Goal: Task Accomplishment & Management: Manage account settings

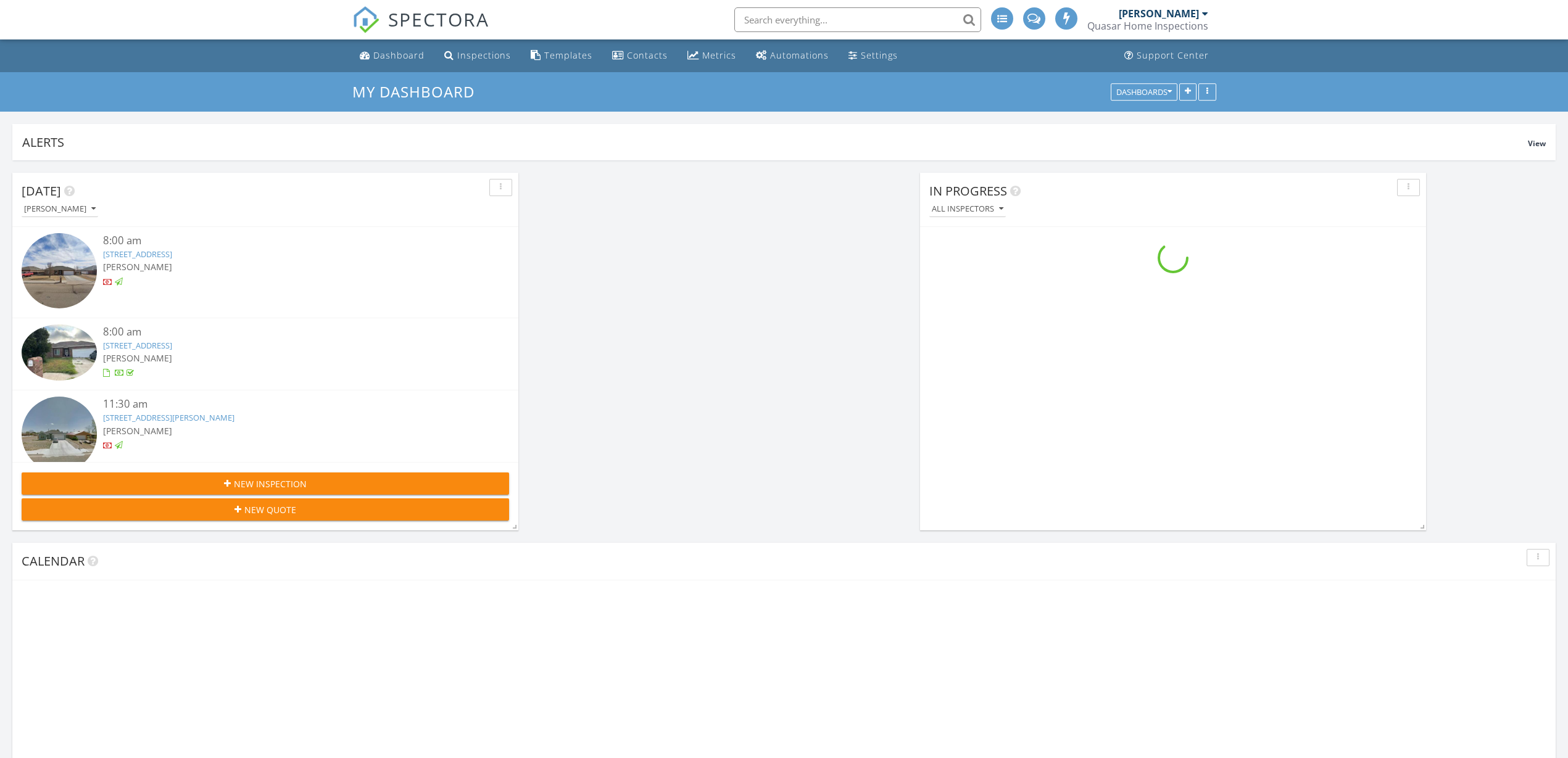
scroll to position [6, 6]
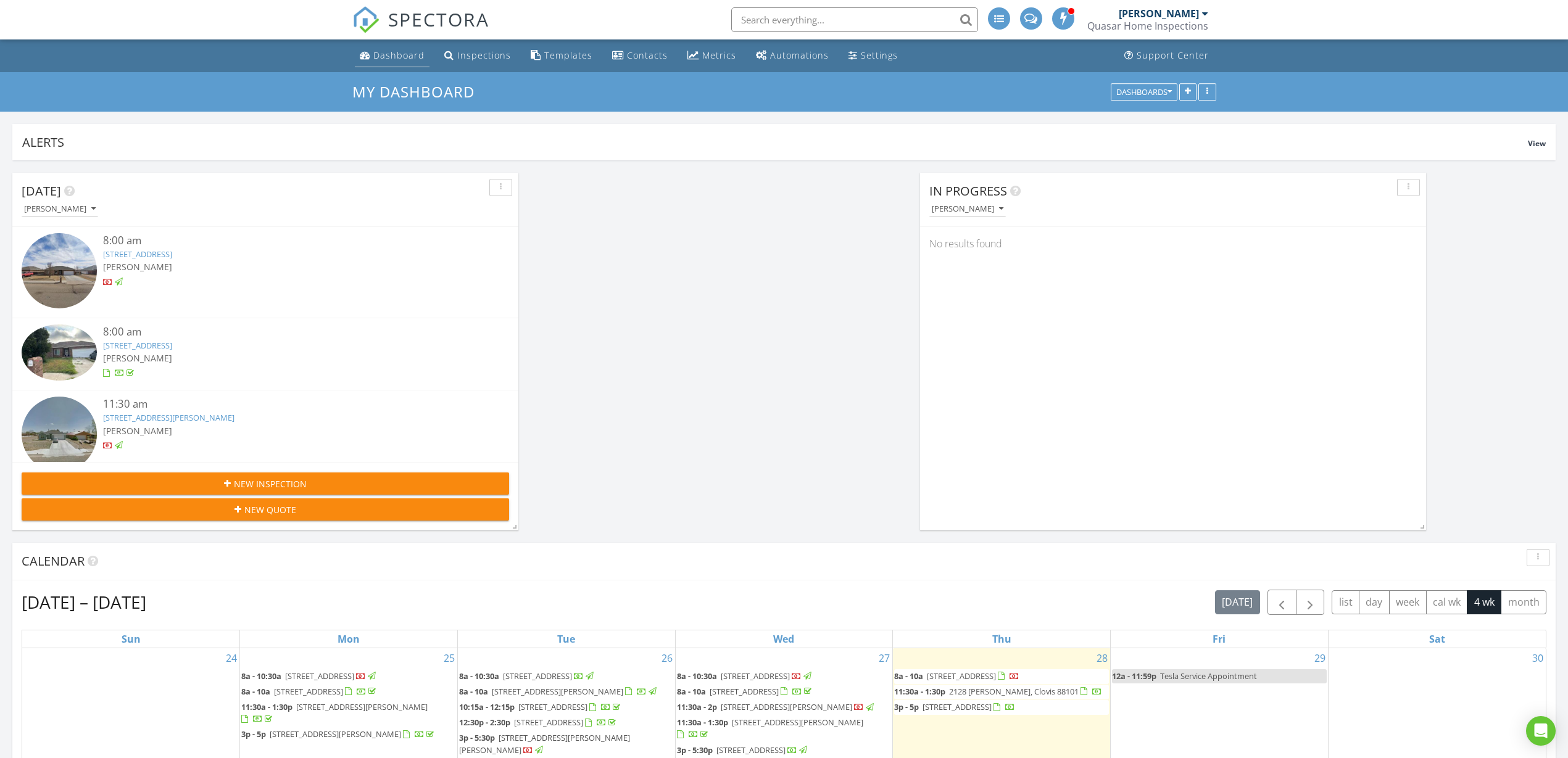
click at [378, 53] on div "Dashboard" at bounding box center [399, 55] width 51 height 12
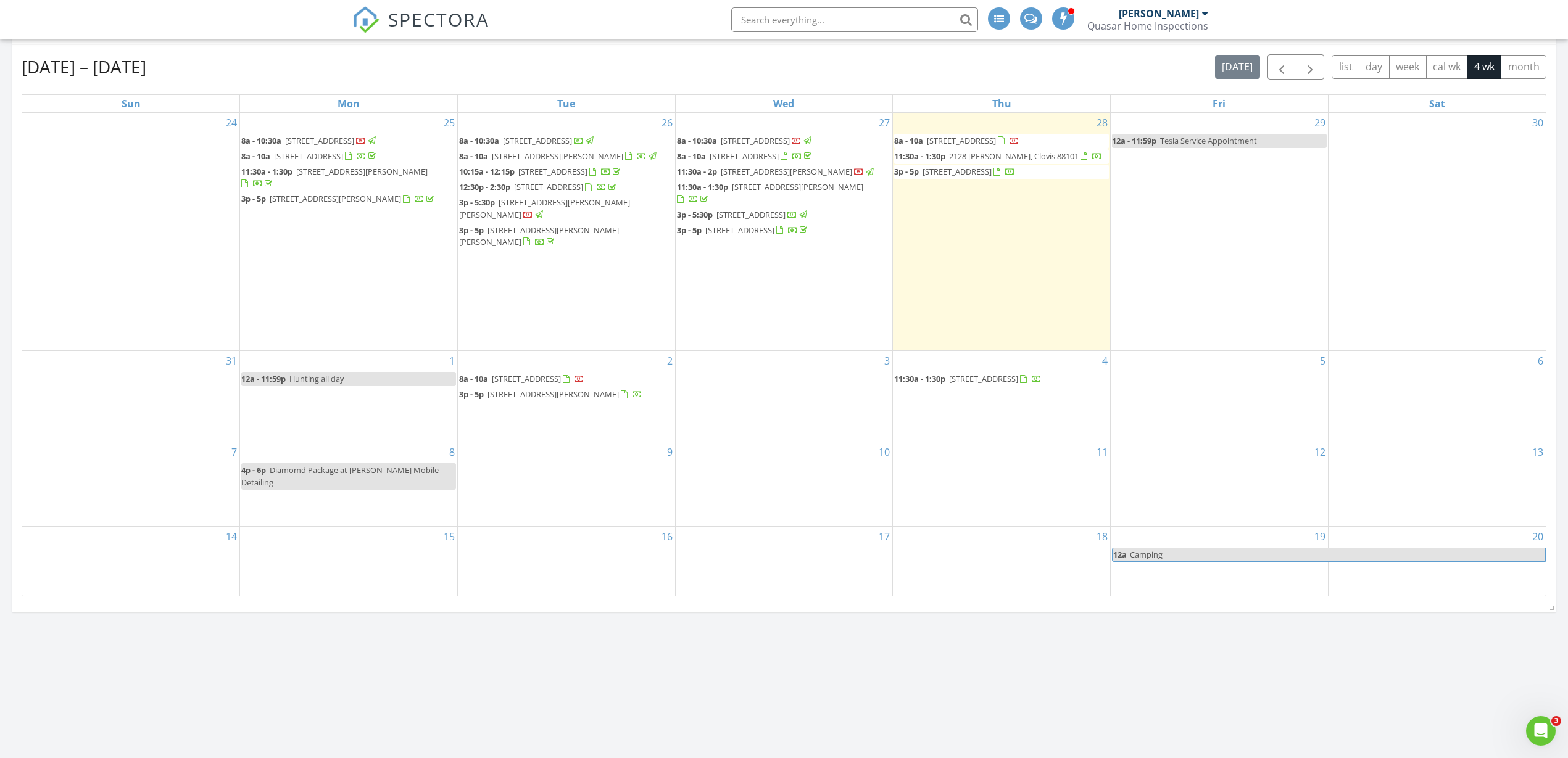
scroll to position [540, 0]
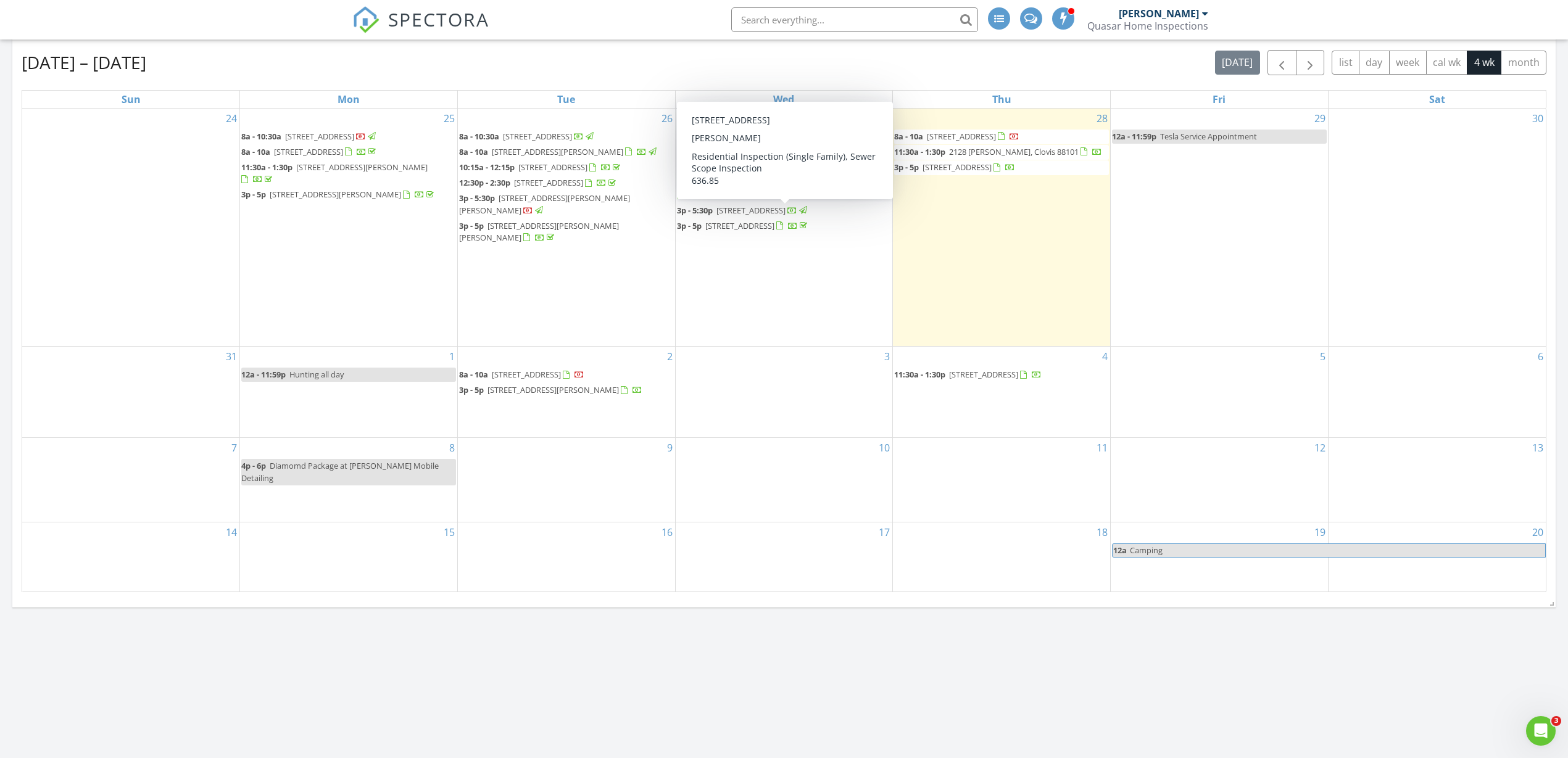
click at [748, 220] on span "313 Carmel Dr, Clovis 88101" at bounding box center [740, 226] width 69 height 11
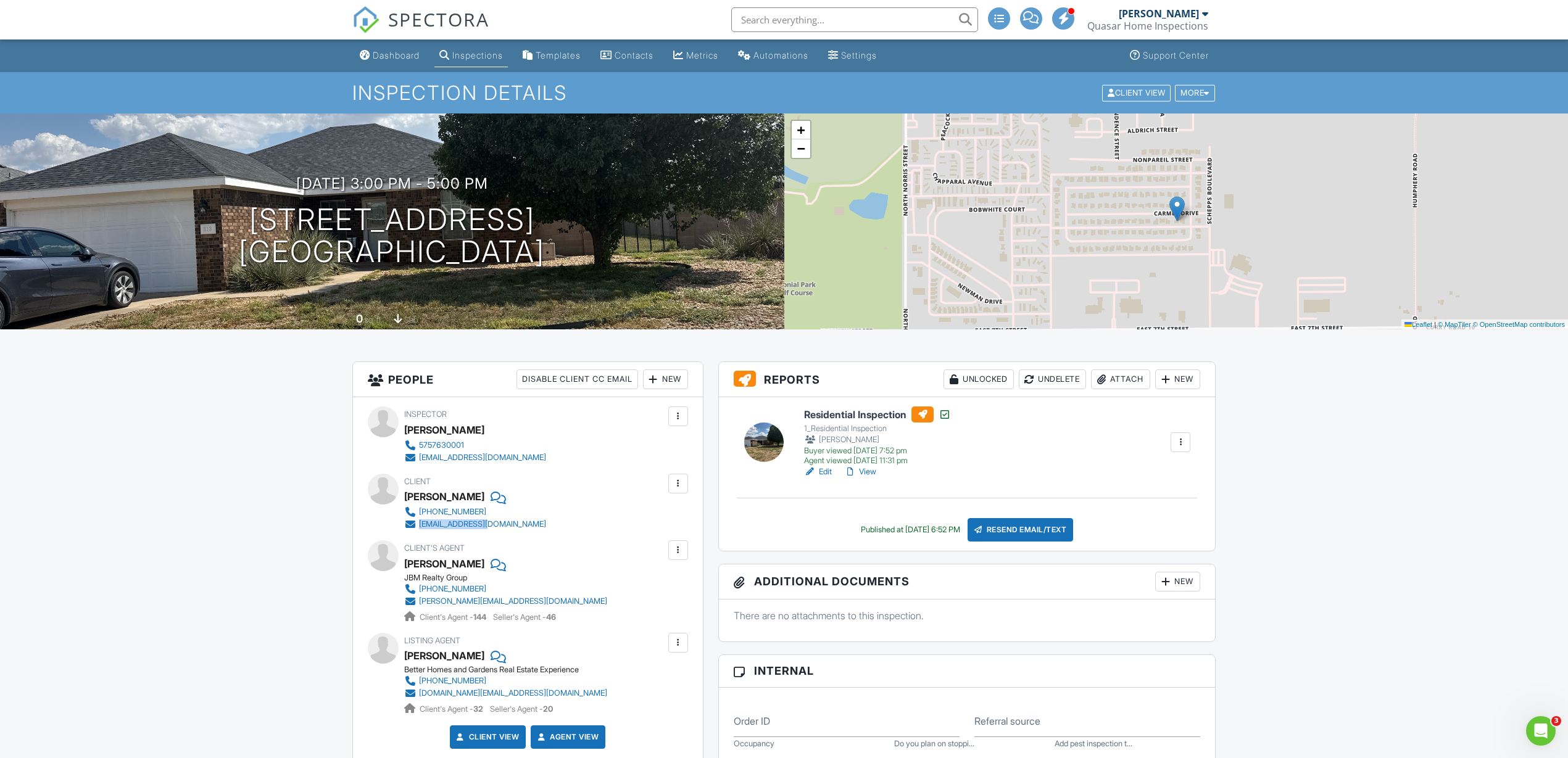
drag, startPoint x: 507, startPoint y: 524, endPoint x: 418, endPoint y: 526, distance: 89.0
click at [418, 526] on div "Client [PERSON_NAME] [PHONE_NUMBER] [EMAIL_ADDRESS][DOMAIN_NAME]" at bounding box center [504, 502] width 201 height 57
copy div "[EMAIL_ADDRESS][DOMAIN_NAME]"
click at [465, 55] on div "Inspections" at bounding box center [478, 55] width 51 height 11
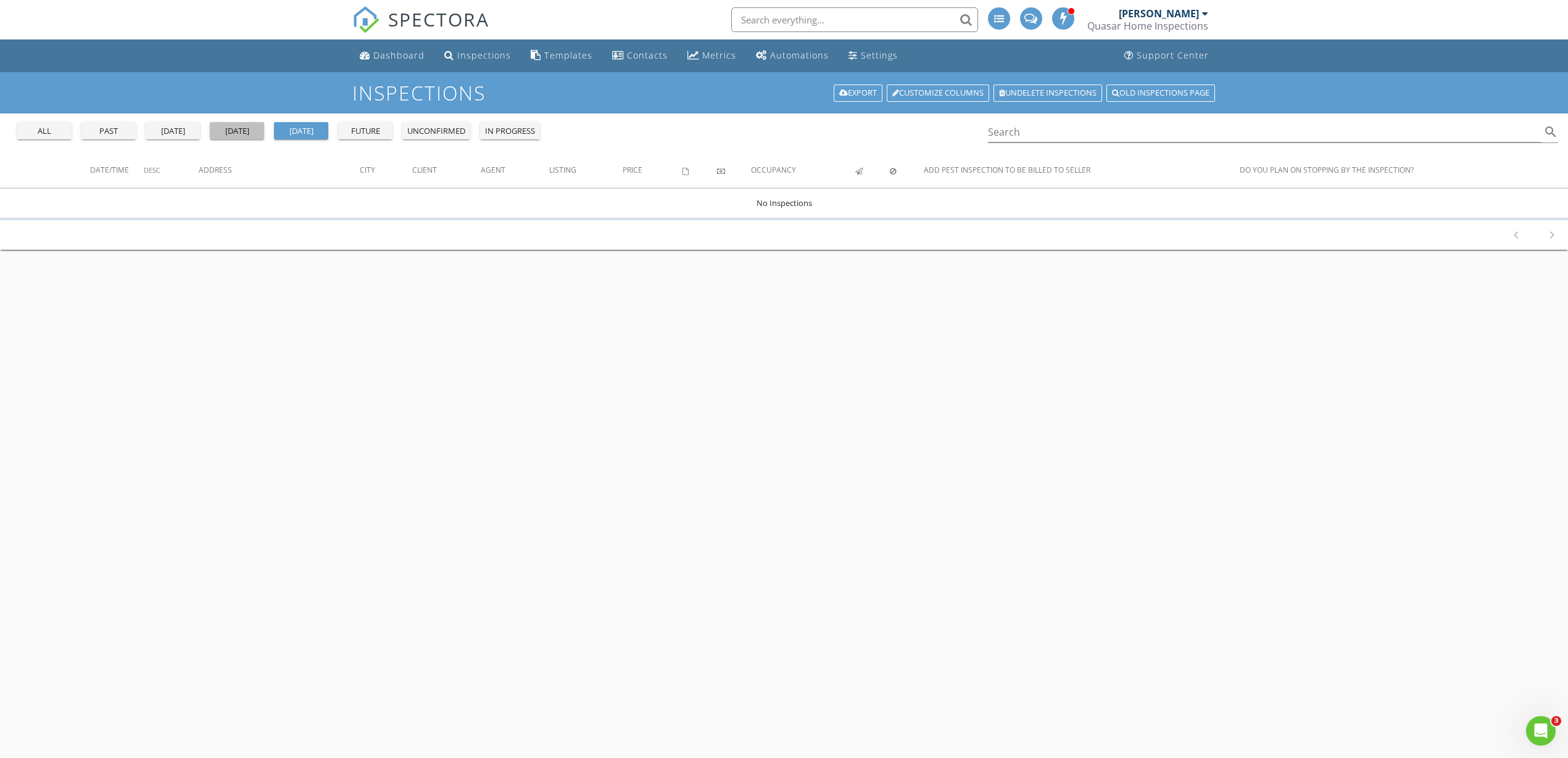
click at [243, 135] on div "today" at bounding box center [237, 131] width 45 height 12
